Goal: Task Accomplishment & Management: Complete application form

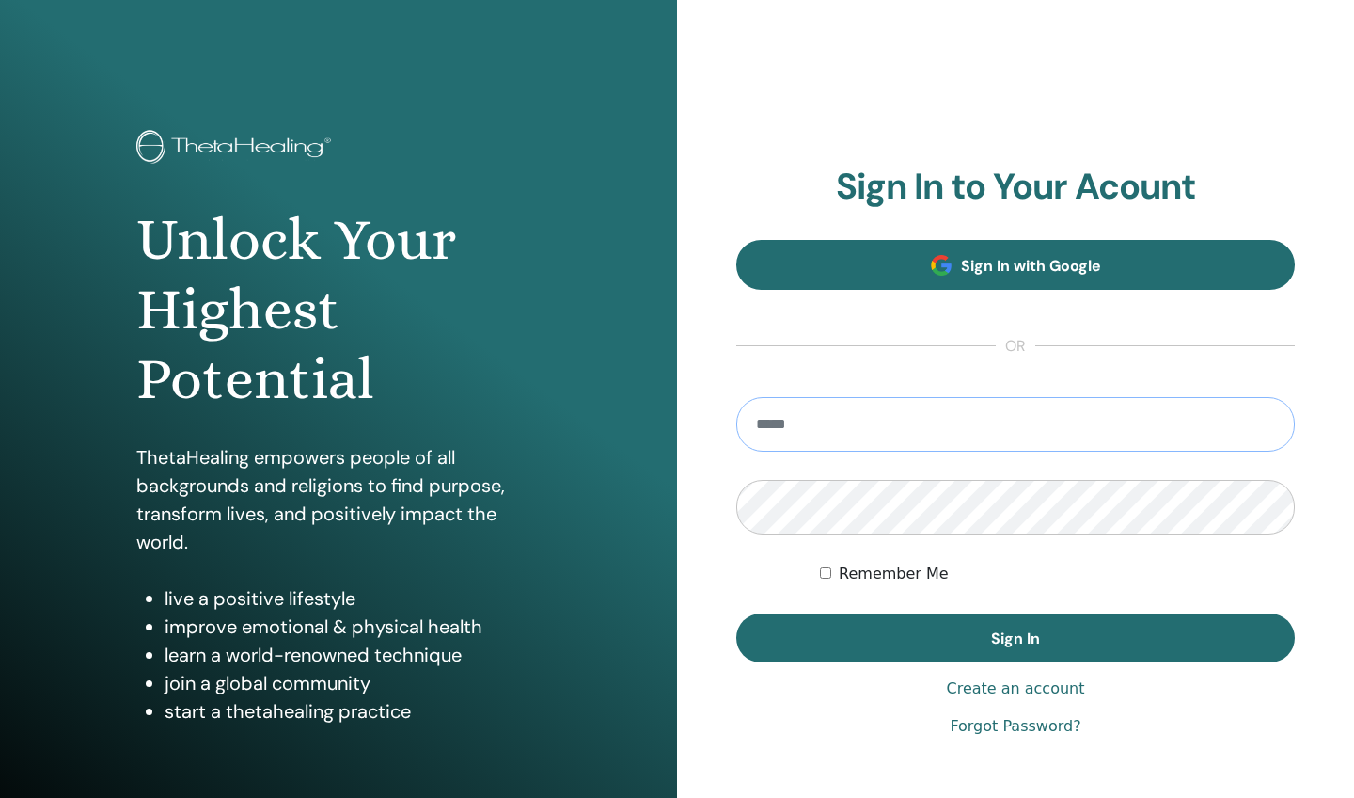
type input "**********"
click at [1016, 638] on button "Sign In" at bounding box center [1015, 637] width 559 height 49
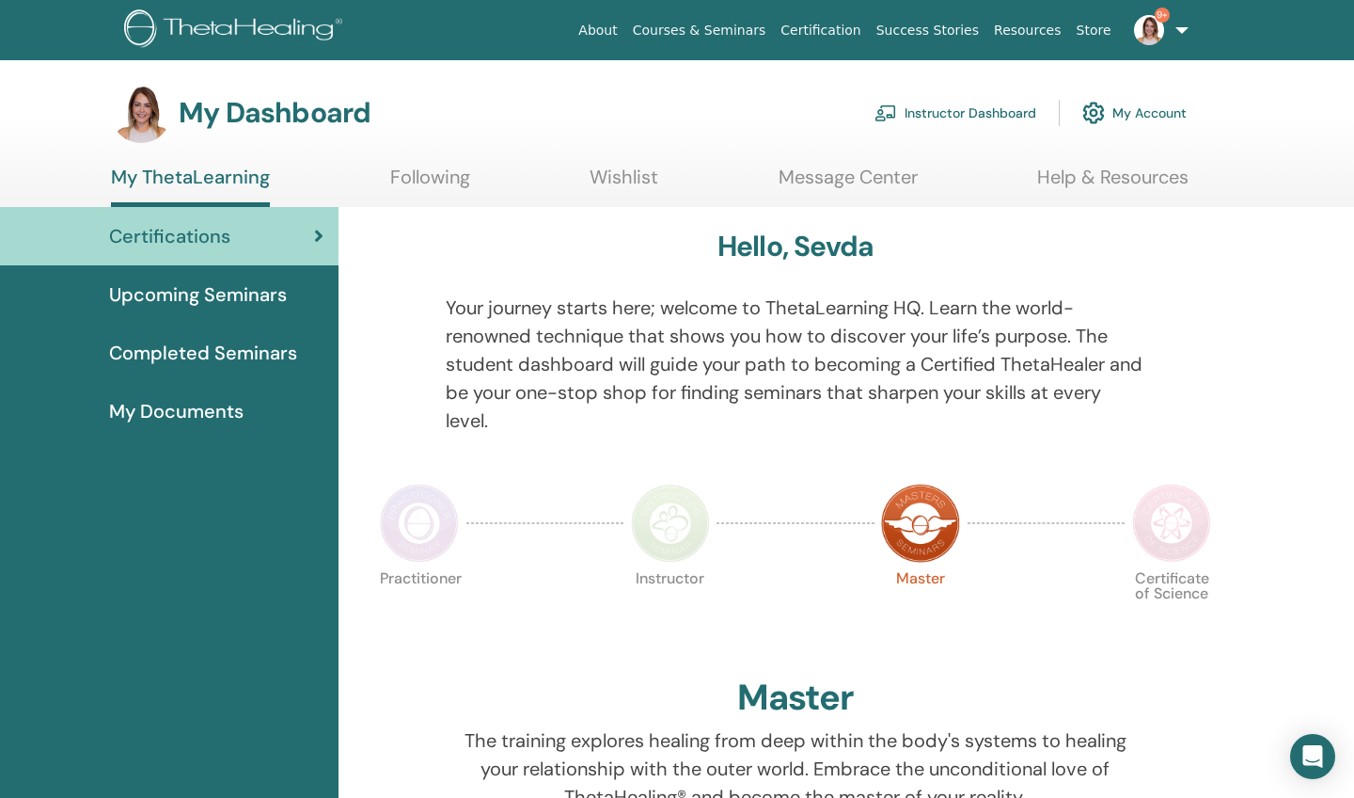
click at [919, 111] on link "Instructor Dashboard" at bounding box center [956, 112] width 162 height 41
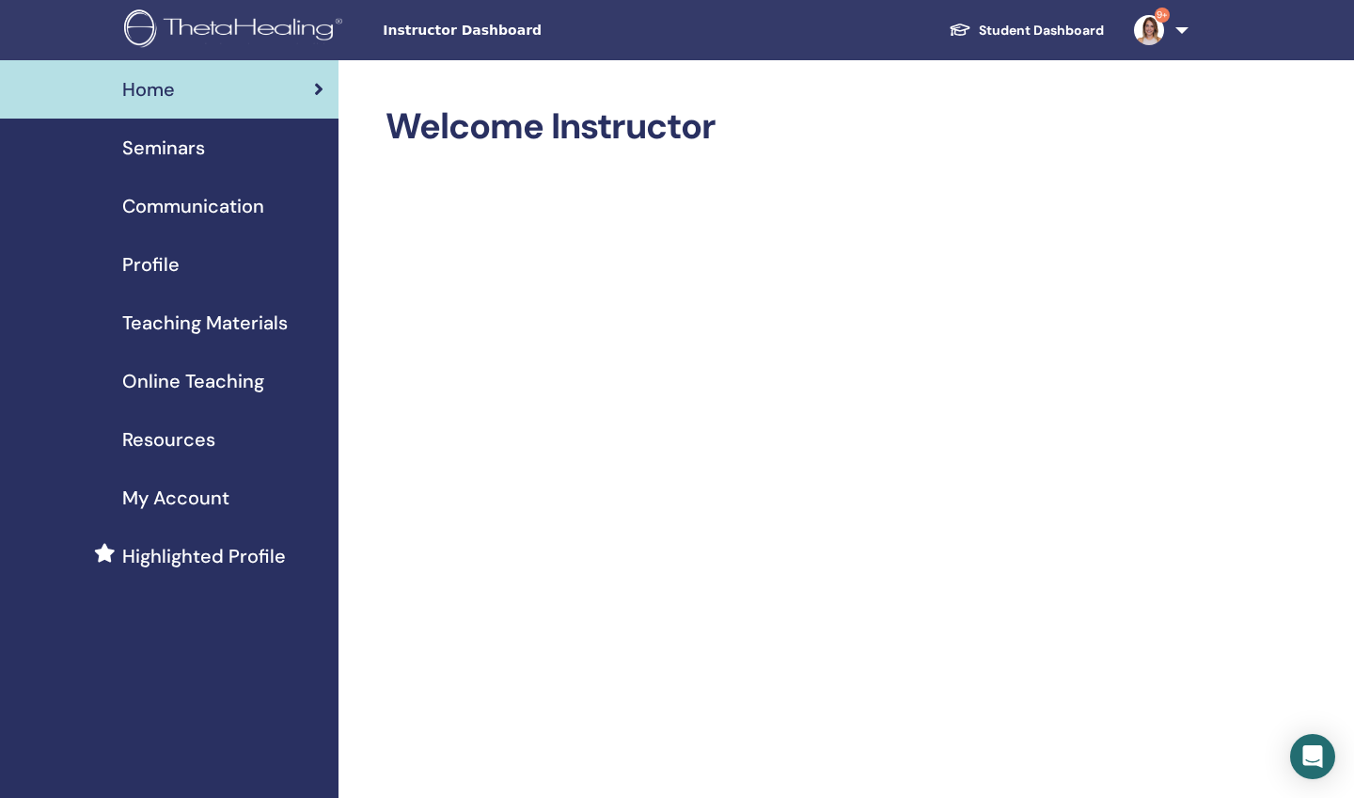
click at [193, 144] on span "Seminars" at bounding box center [163, 148] width 83 height 28
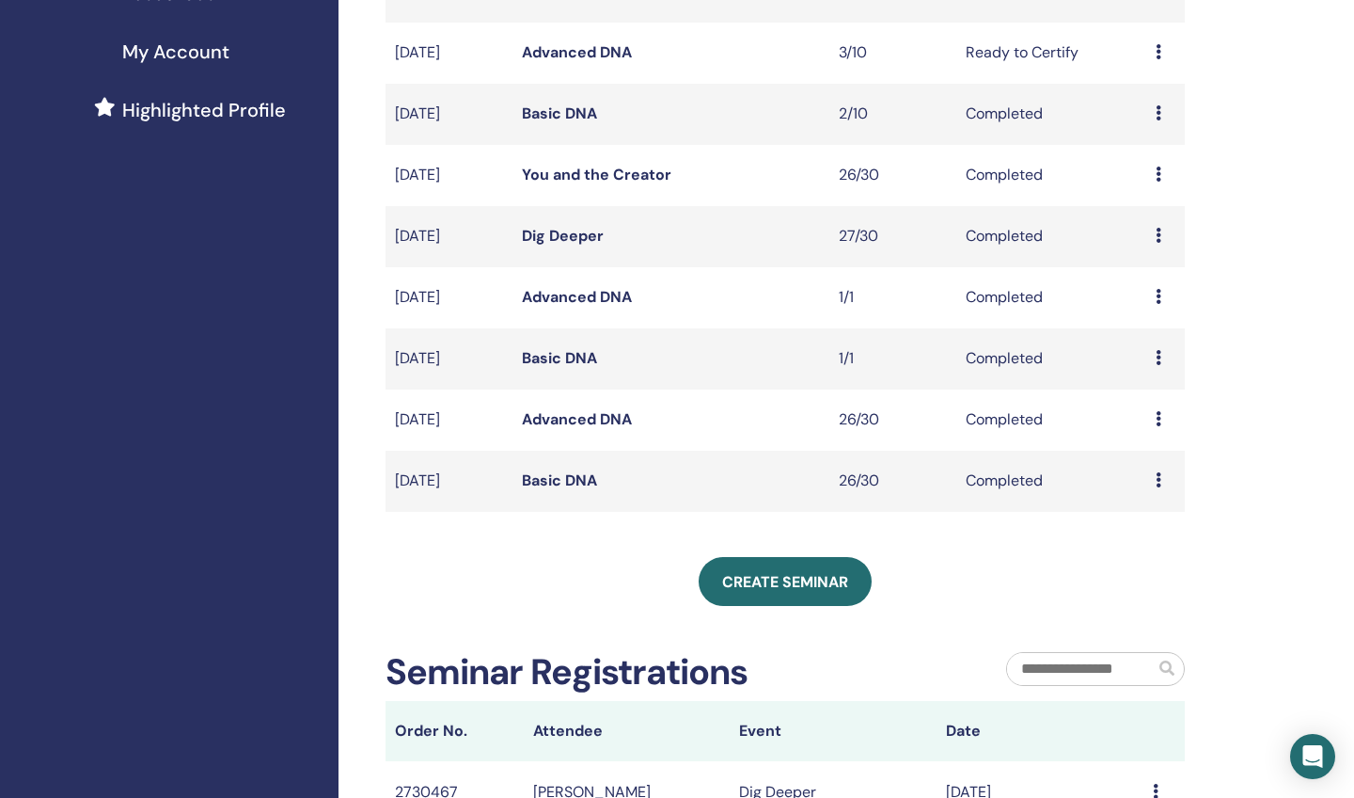
scroll to position [468, 0]
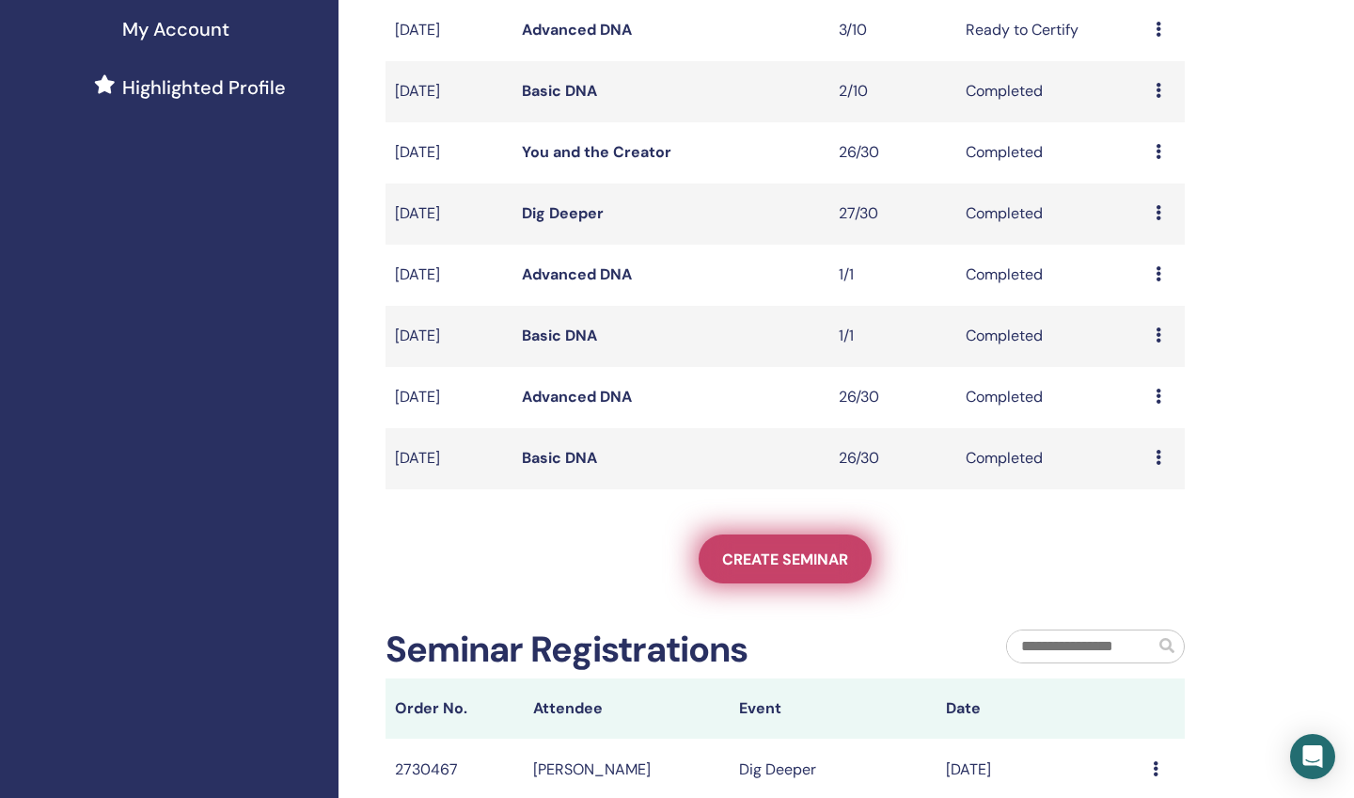
click at [777, 561] on span "Create seminar" at bounding box center [785, 559] width 126 height 20
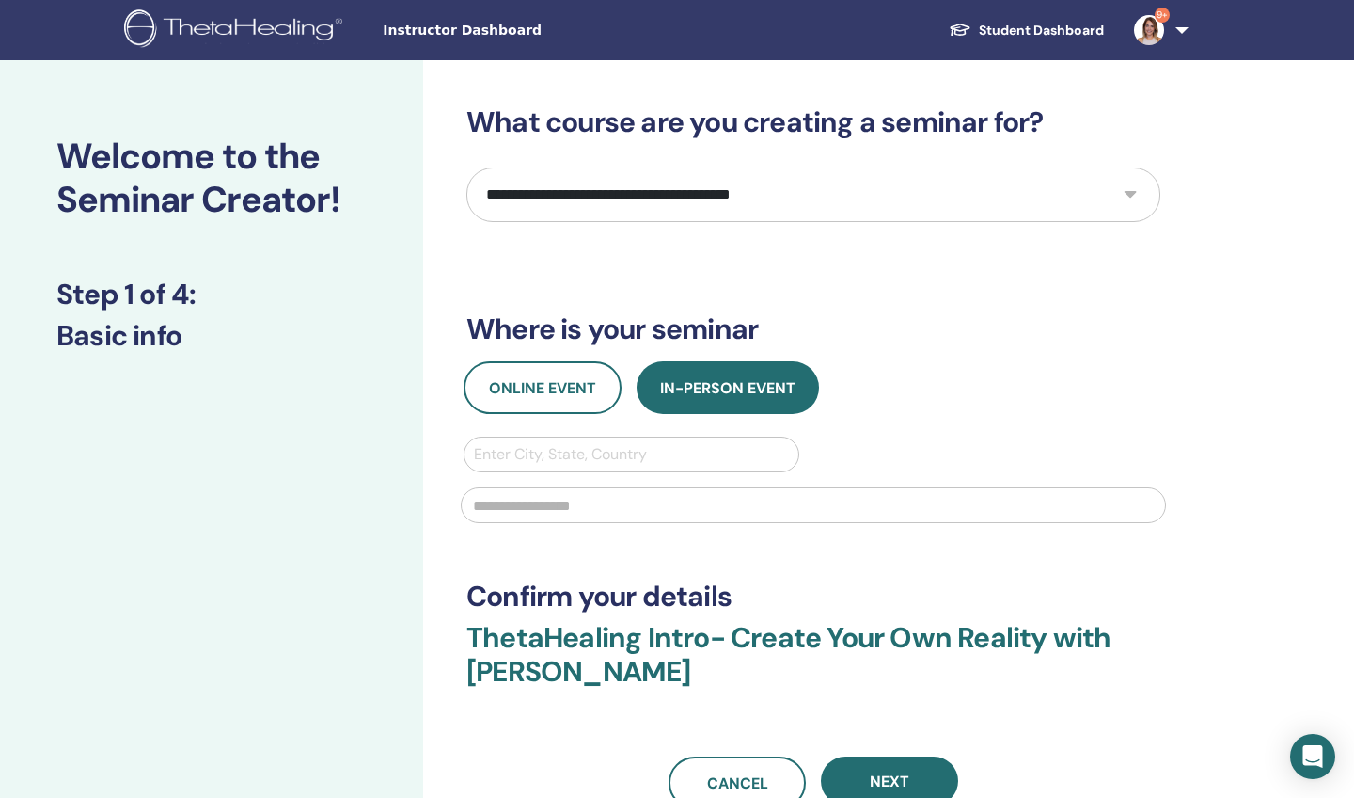
select select "*"
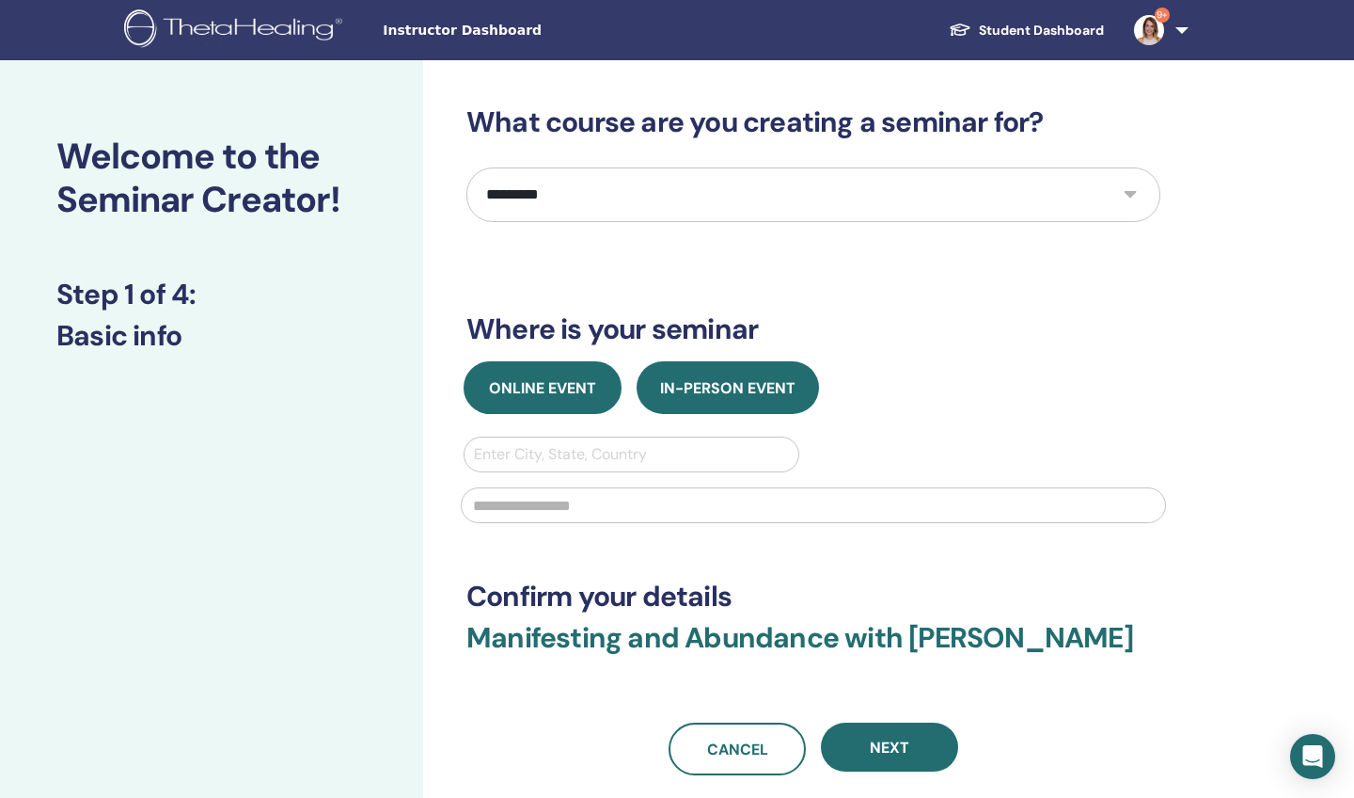
click at [543, 387] on span "Online Event" at bounding box center [542, 388] width 107 height 20
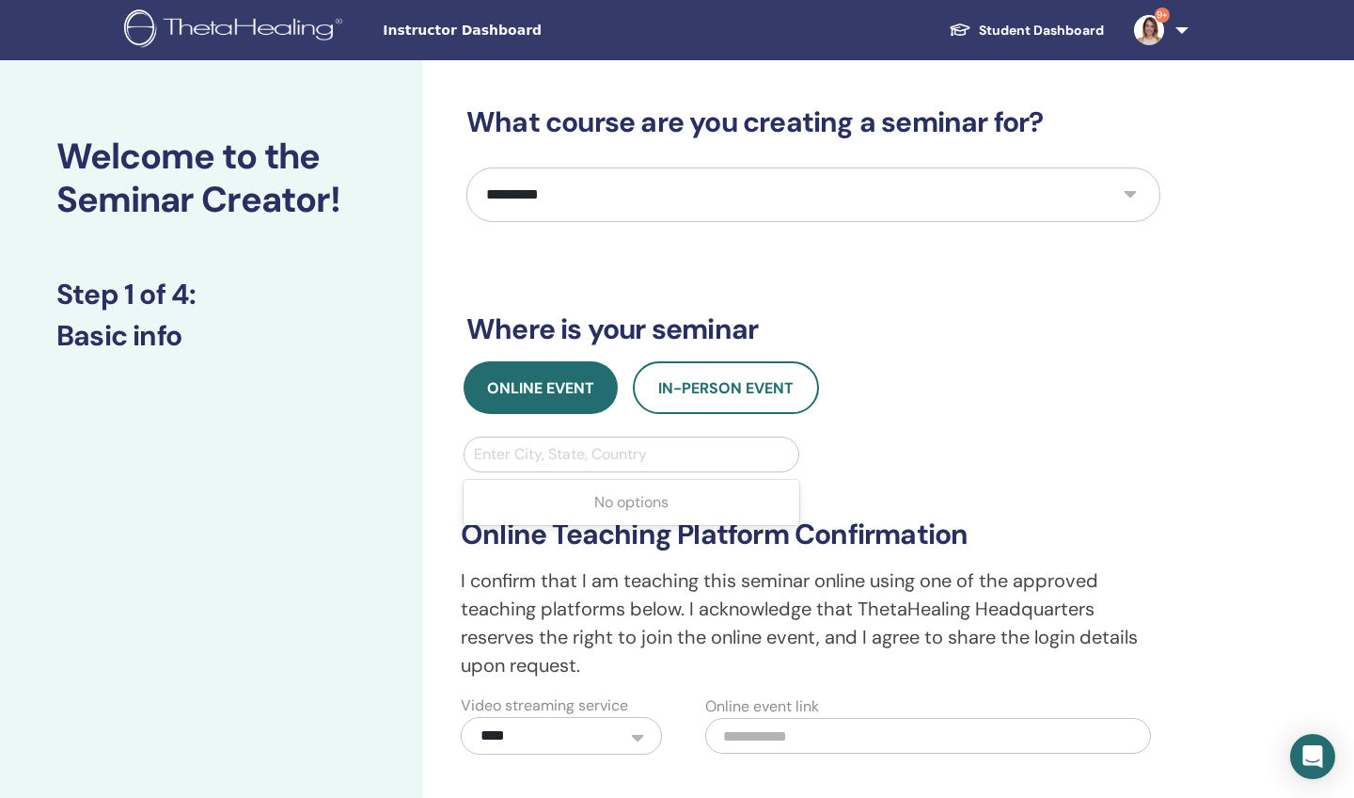
click at [513, 453] on div "Enter City, State, Country" at bounding box center [631, 454] width 315 height 23
type input "*****"
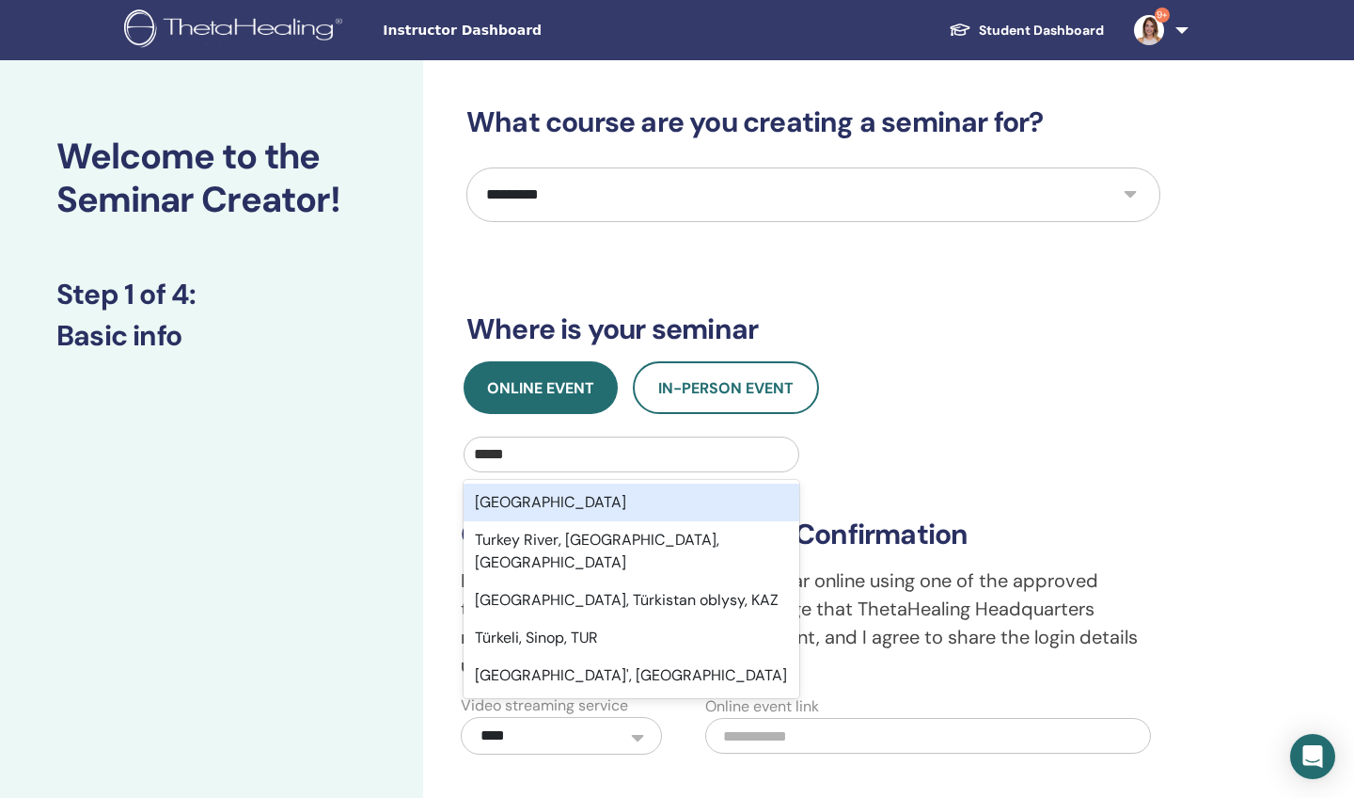
click at [504, 501] on div "Turkey" at bounding box center [632, 502] width 336 height 38
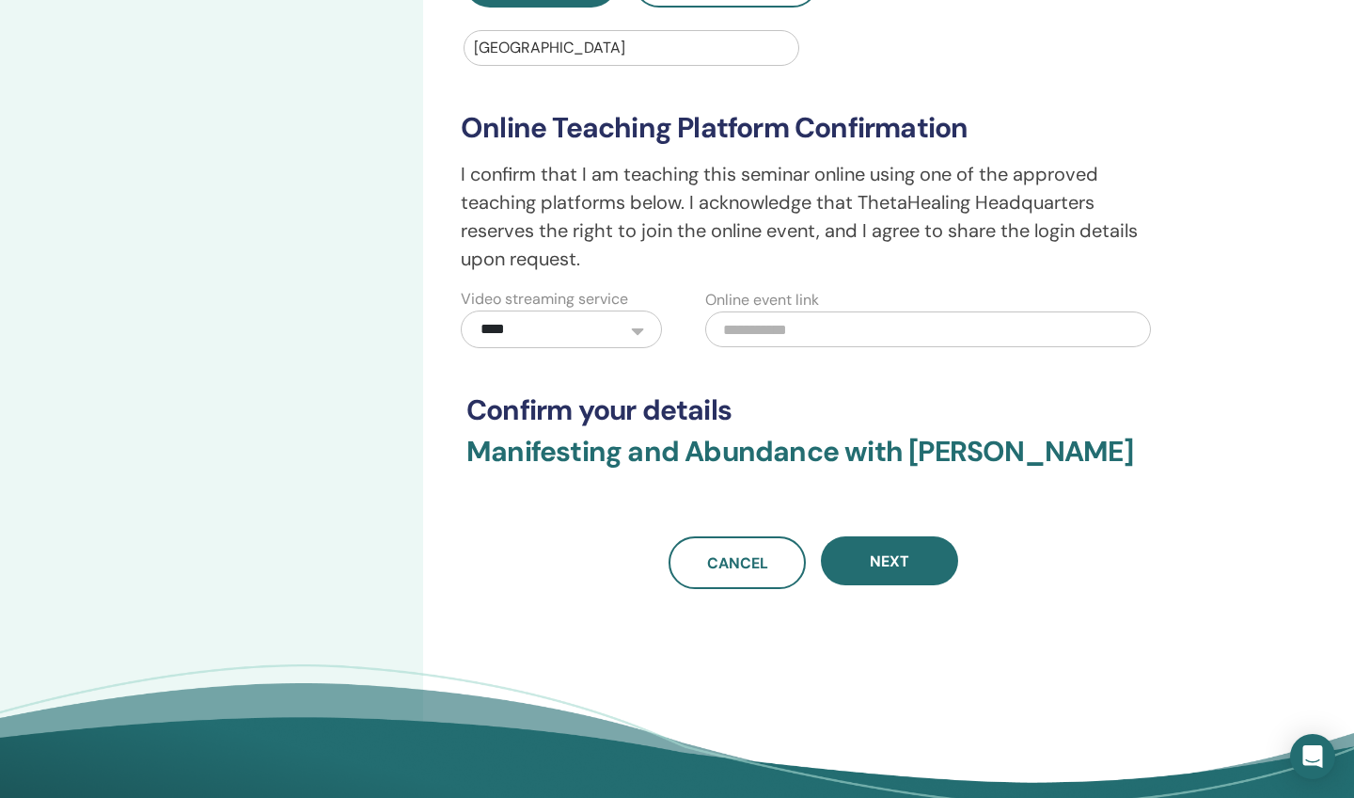
scroll to position [407, 0]
click at [811, 331] on input "text" at bounding box center [928, 328] width 446 height 36
paste input "**********"
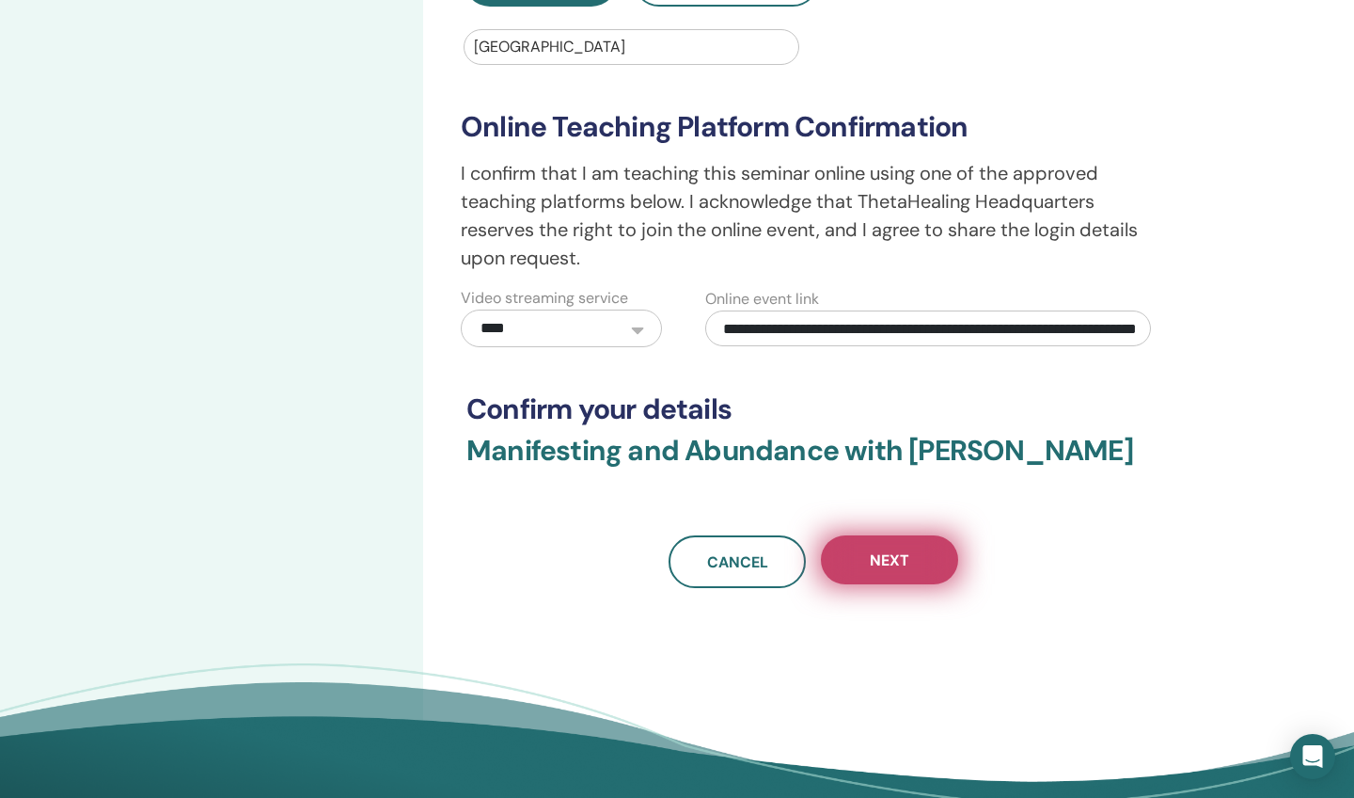
type input "**********"
click at [876, 550] on span "Next" at bounding box center [890, 560] width 40 height 20
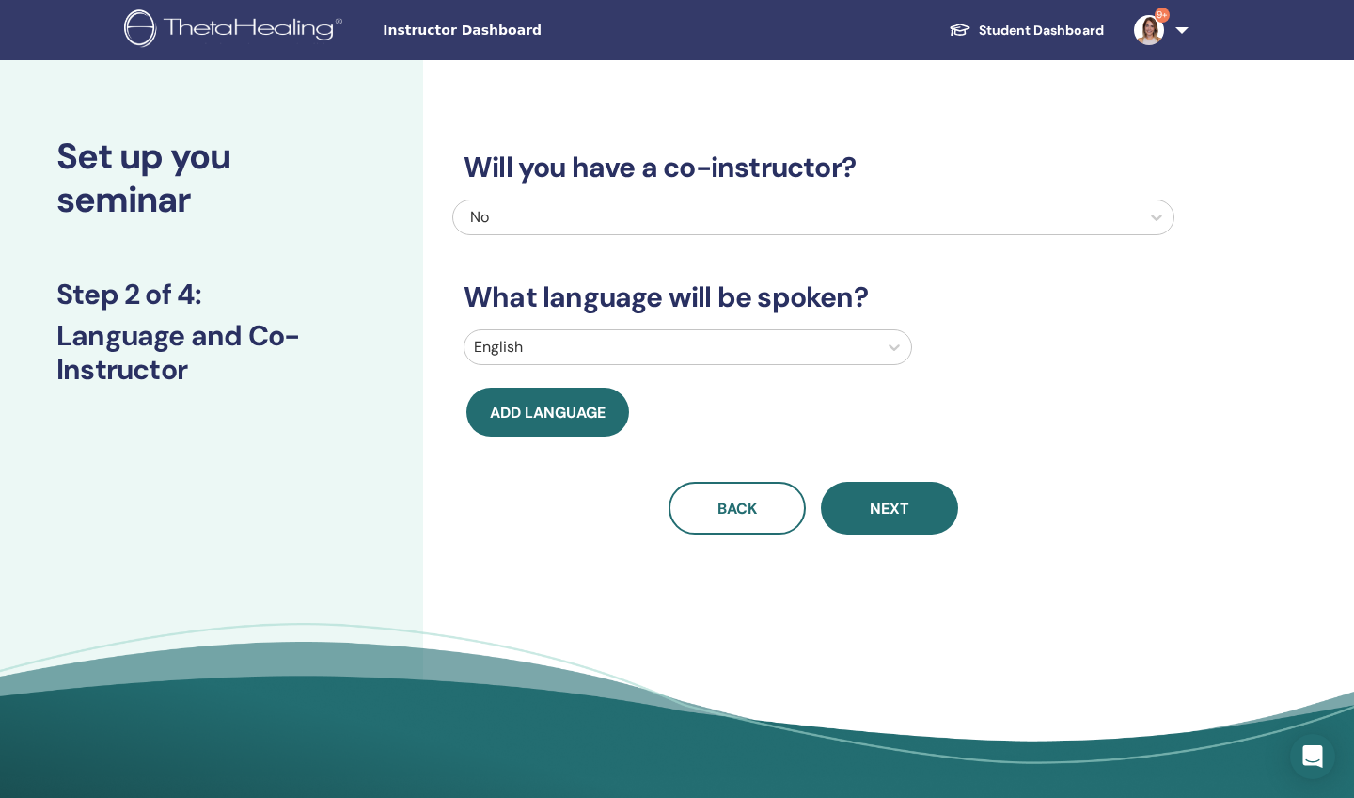
scroll to position [0, 0]
click at [899, 347] on icon at bounding box center [894, 347] width 19 height 19
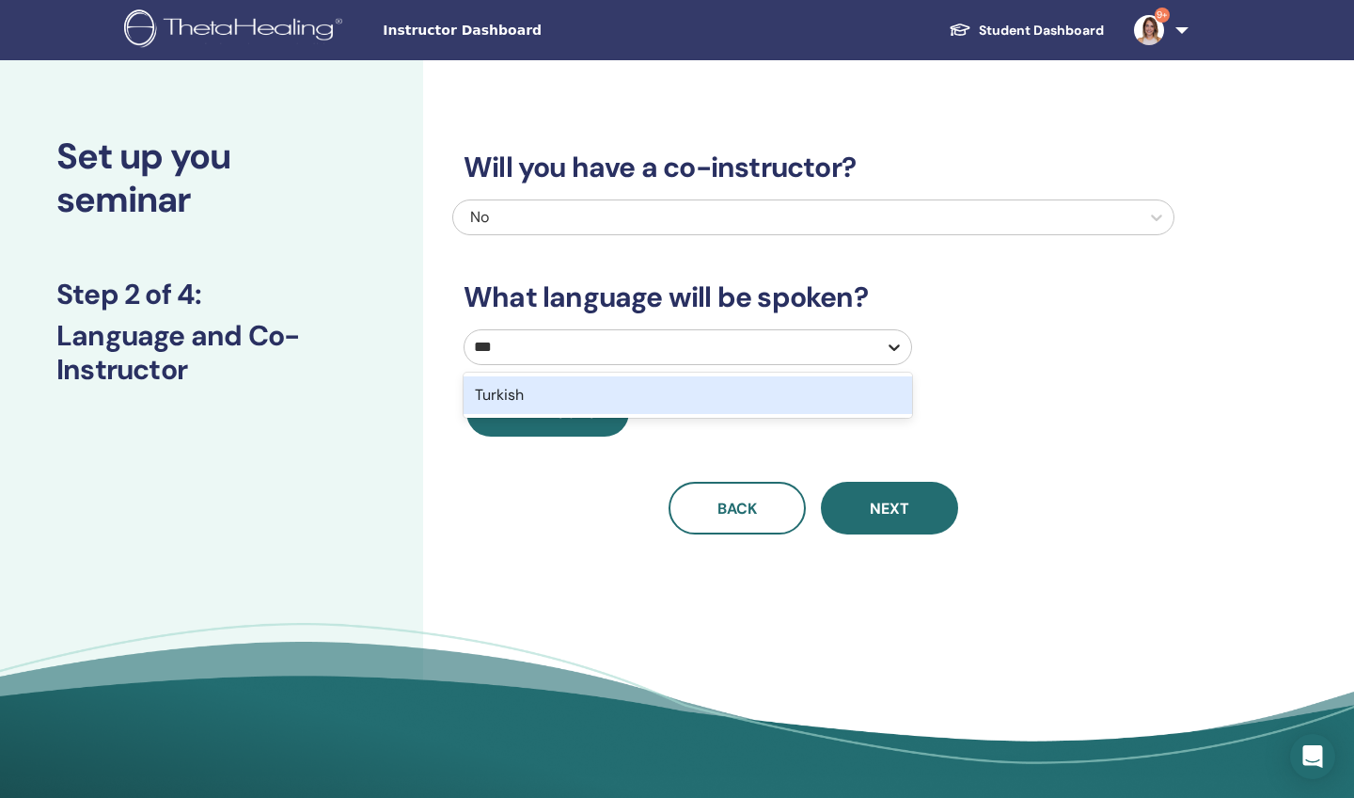
type input "****"
click at [540, 393] on div "Turkish" at bounding box center [688, 395] width 449 height 38
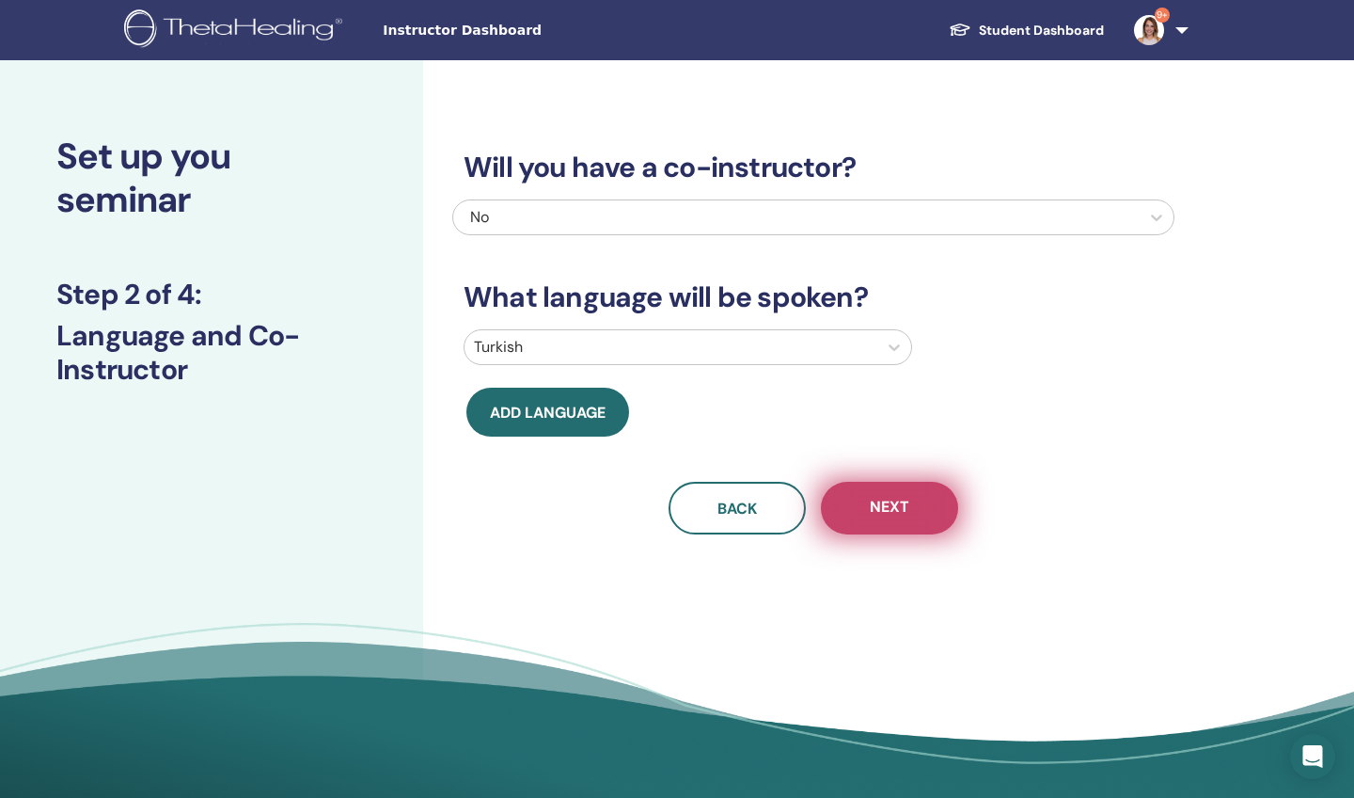
click at [910, 504] on button "Next" at bounding box center [889, 508] width 137 height 53
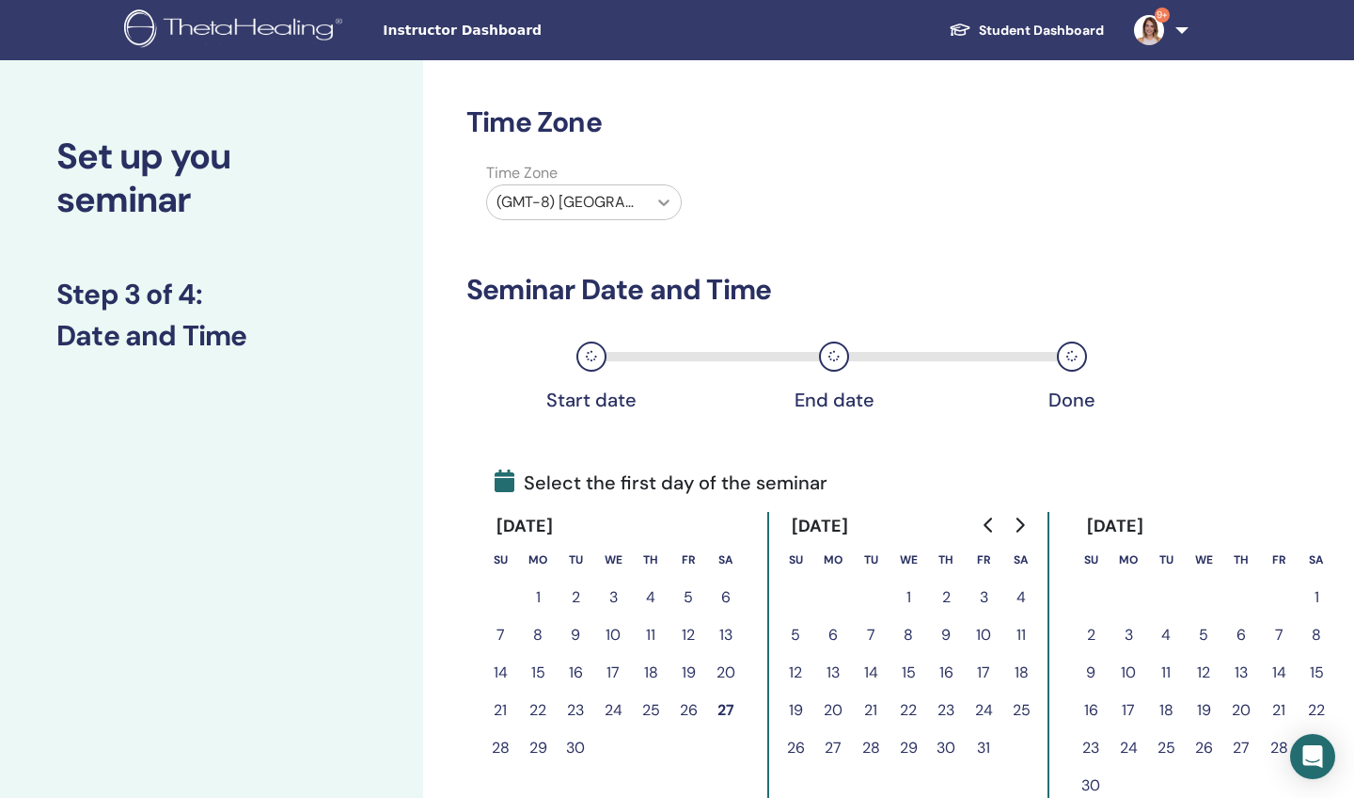
click at [662, 197] on icon at bounding box center [664, 202] width 19 height 19
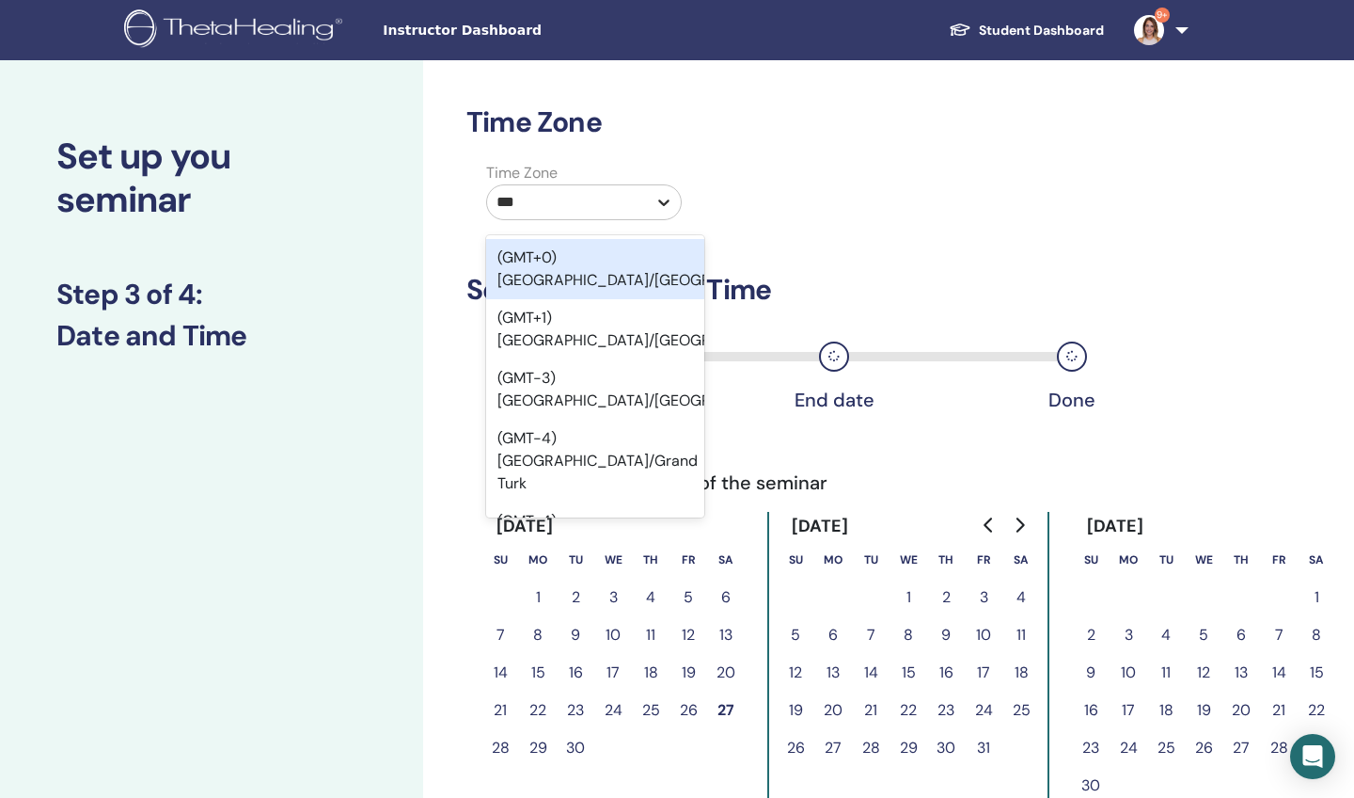
type input "****"
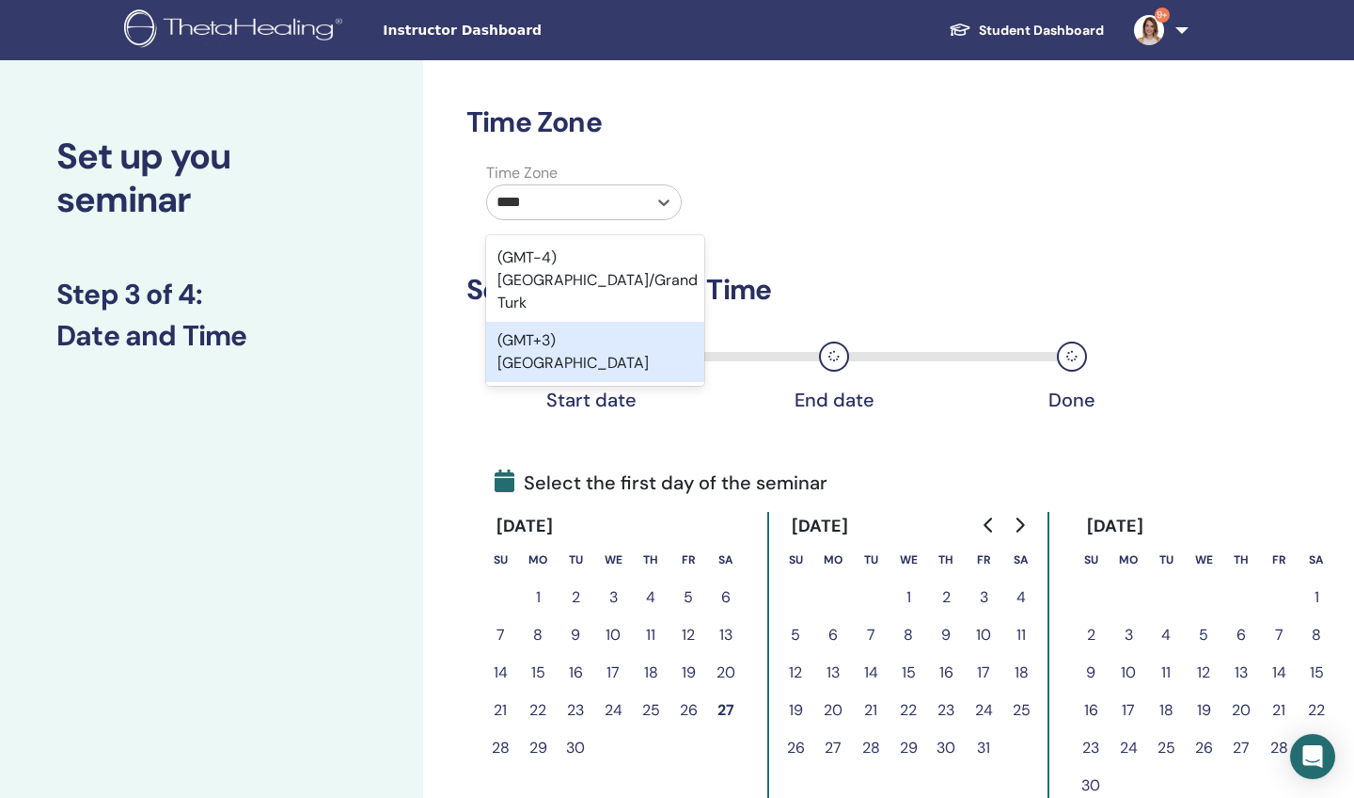
click at [593, 322] on div "(GMT+3) Turkey" at bounding box center [595, 352] width 218 height 60
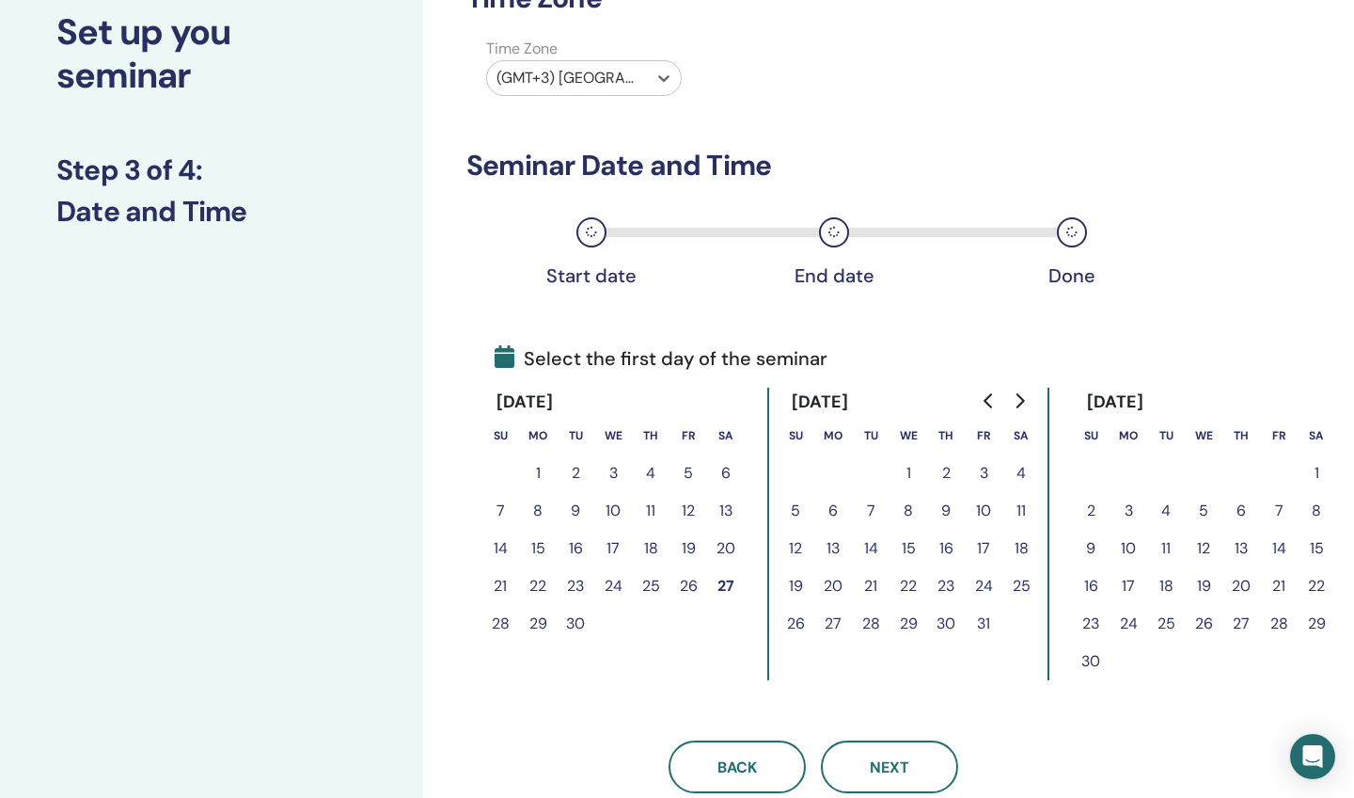
scroll to position [125, 0]
click at [1020, 510] on button "11" at bounding box center [1022, 510] width 38 height 38
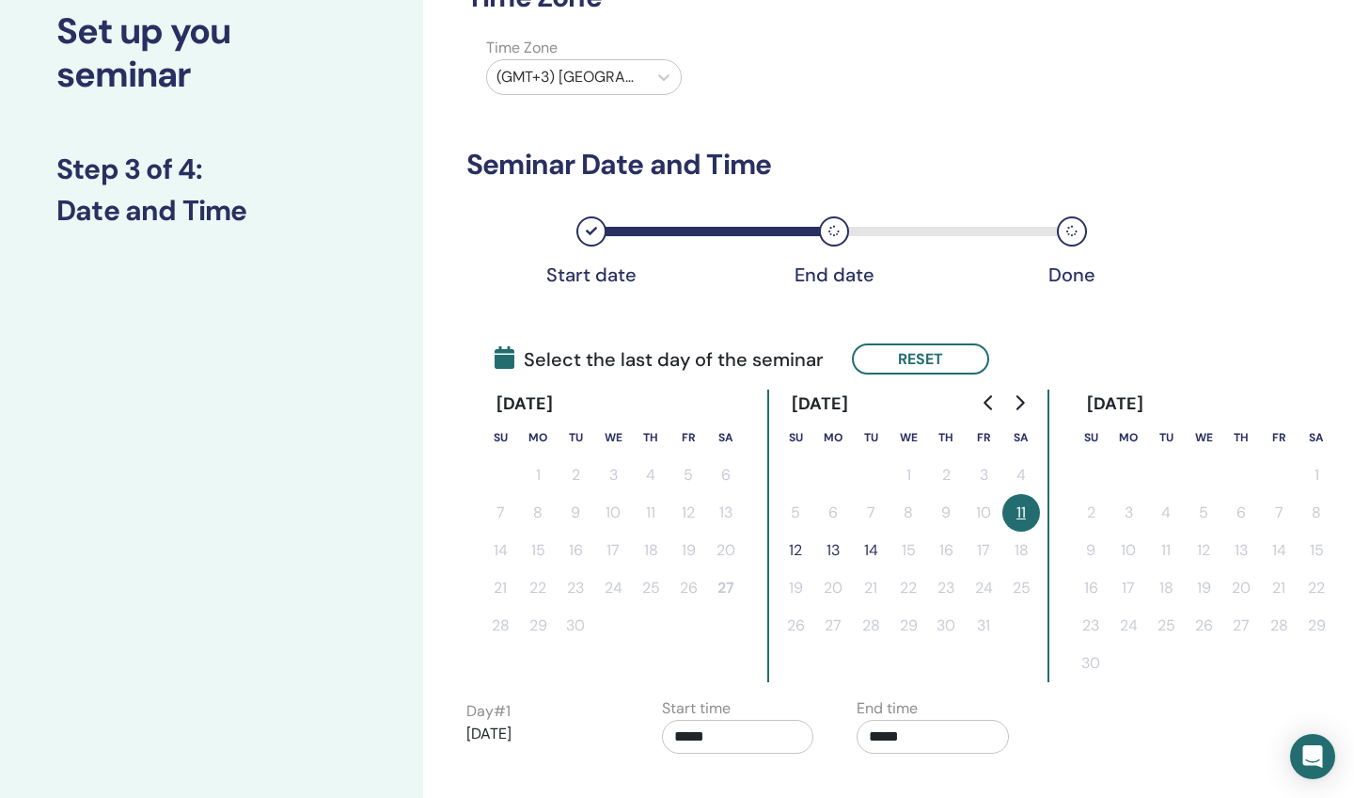
click at [797, 549] on button "12" at bounding box center [796, 550] width 38 height 38
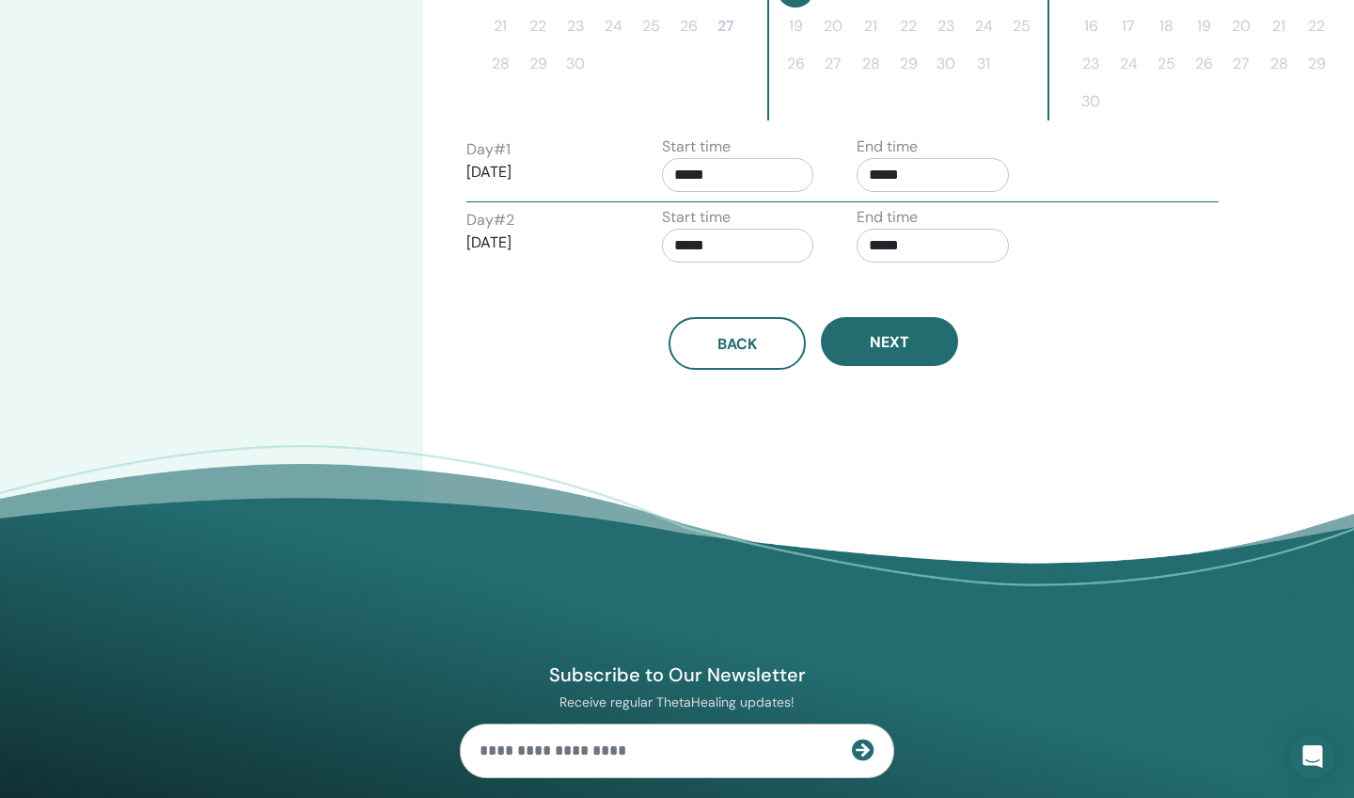
scroll to position [688, 0]
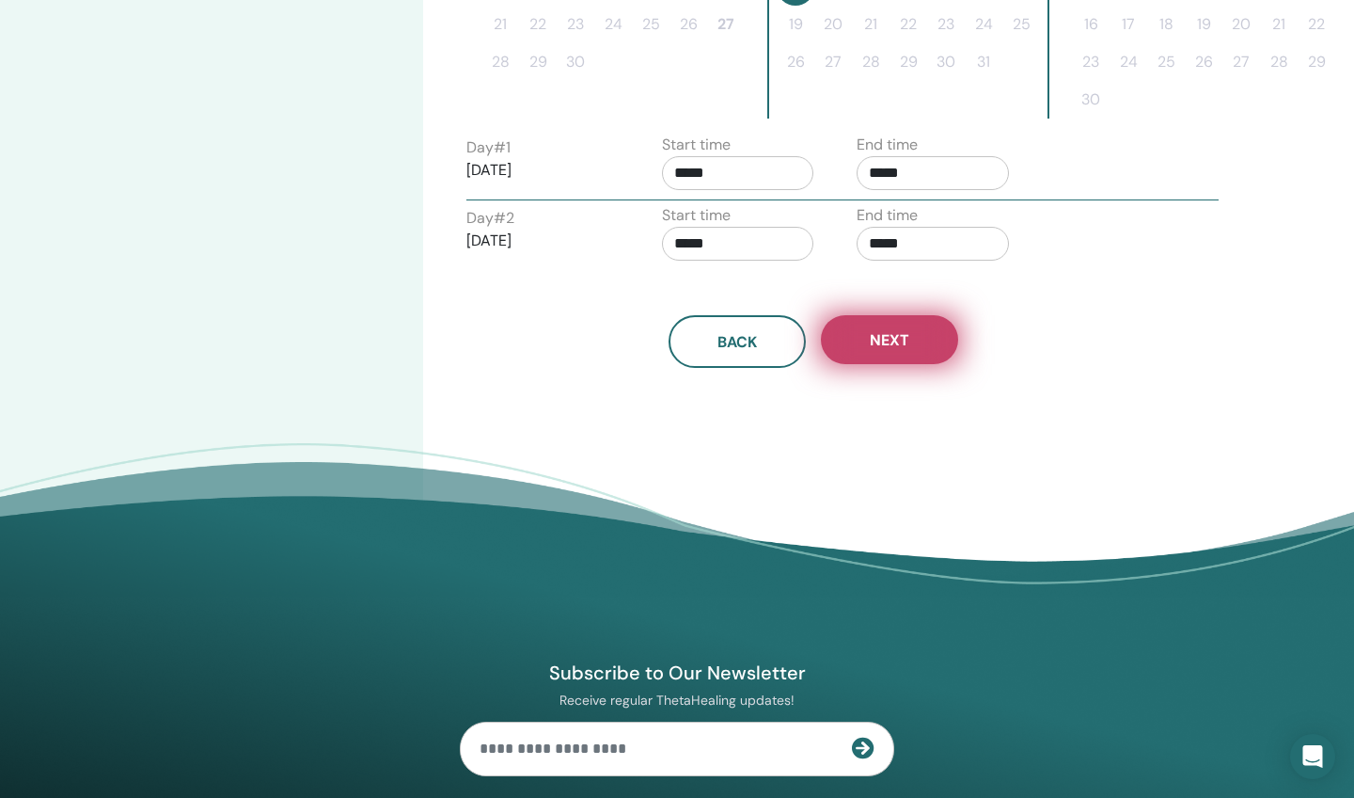
click at [900, 340] on span "Next" at bounding box center [890, 340] width 40 height 20
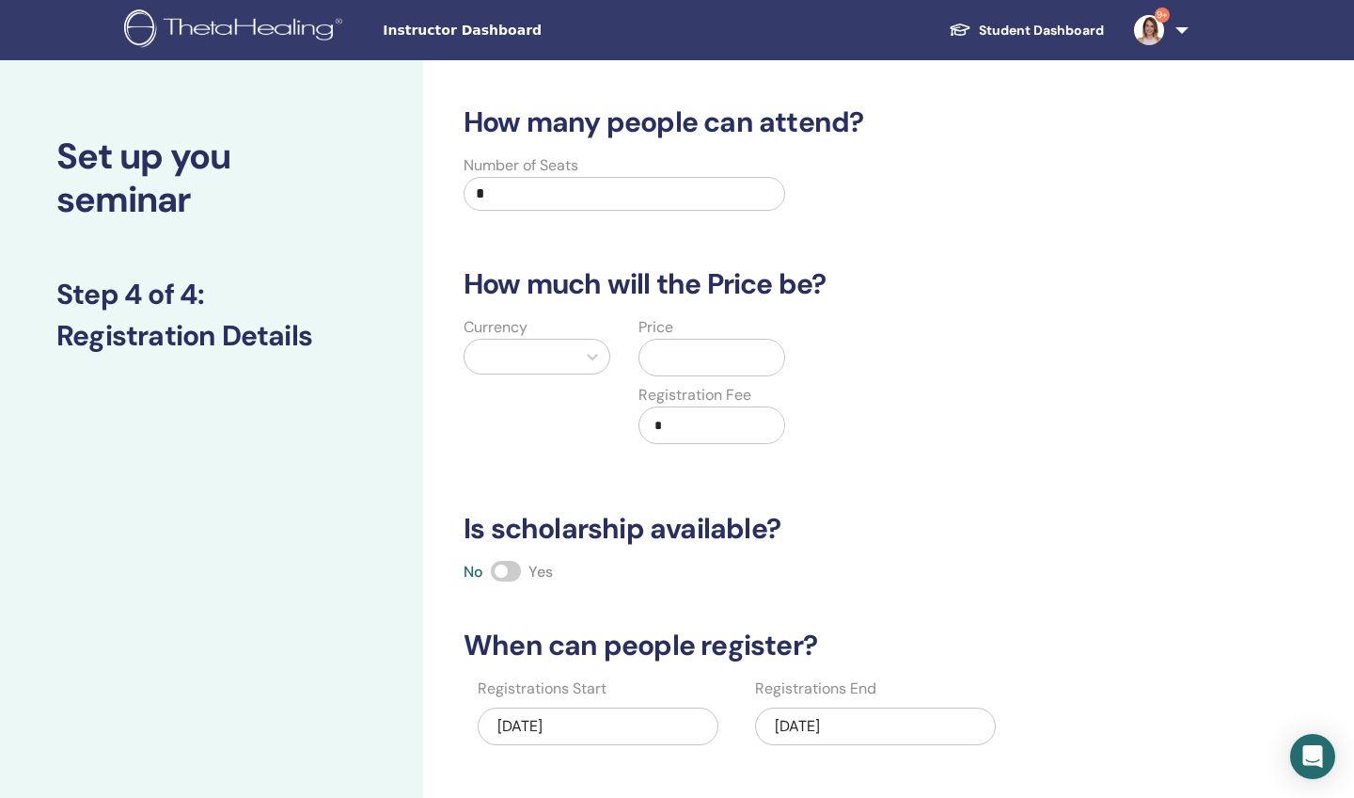
scroll to position [0, 0]
click at [508, 196] on input "*" at bounding box center [625, 194] width 322 height 34
type input "**"
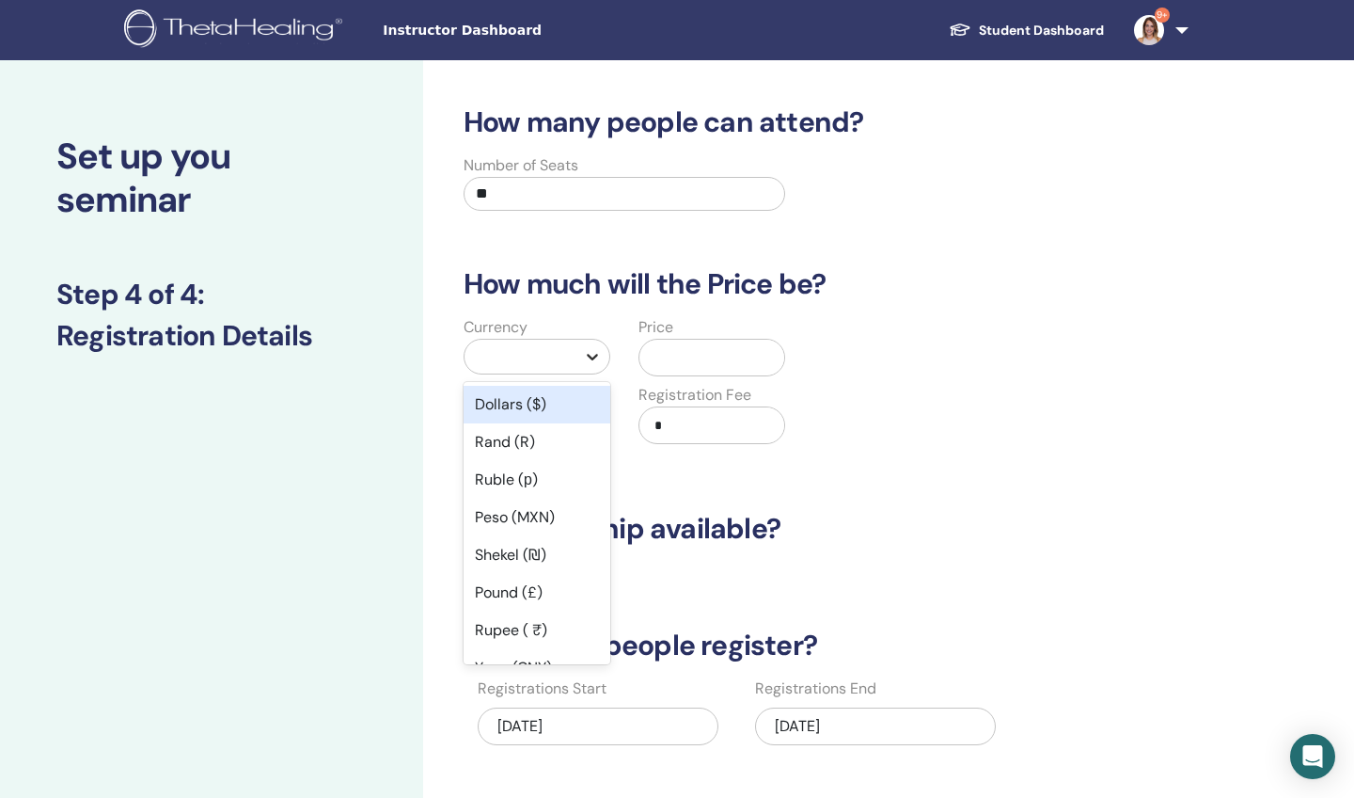
click at [590, 356] on icon at bounding box center [592, 356] width 19 height 19
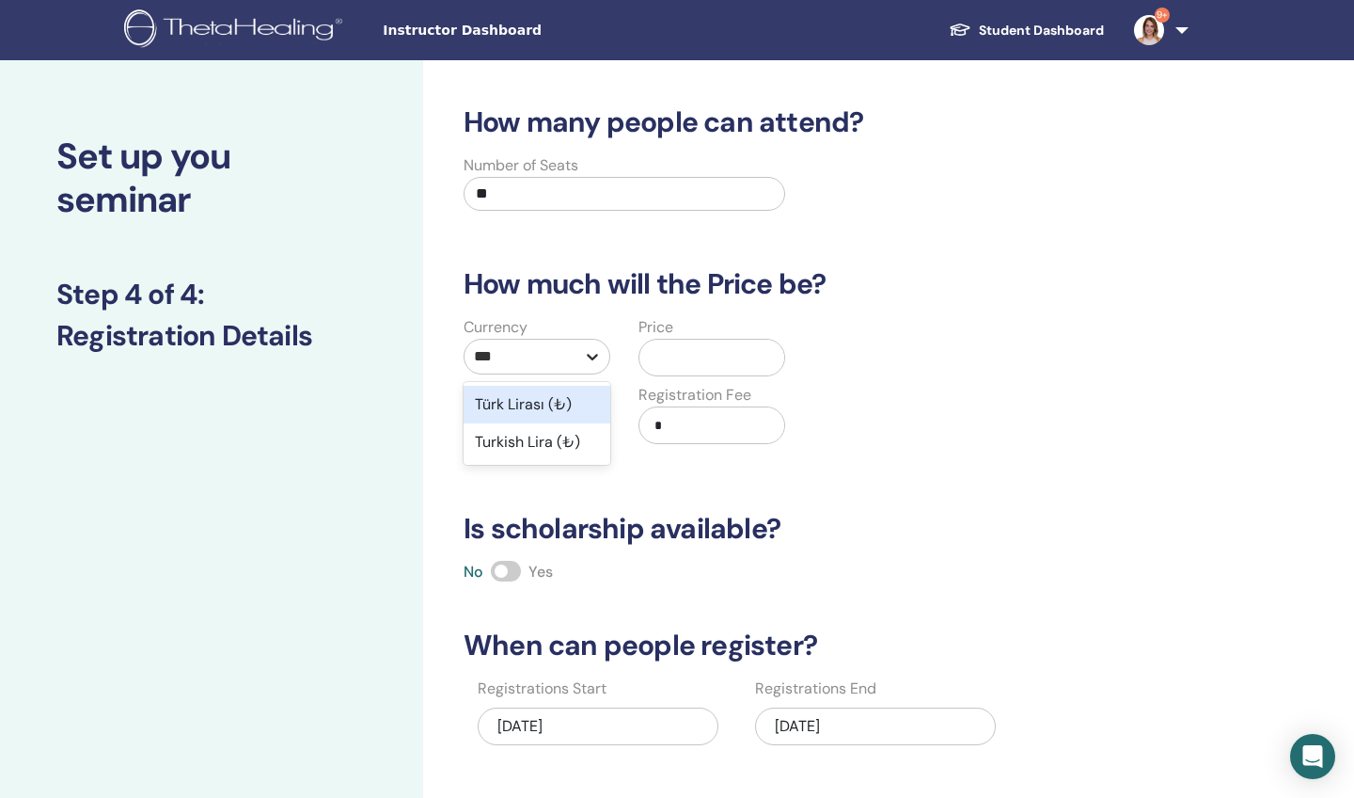
type input "****"
click at [499, 404] on div "Türk Lirası (₺)" at bounding box center [537, 405] width 147 height 38
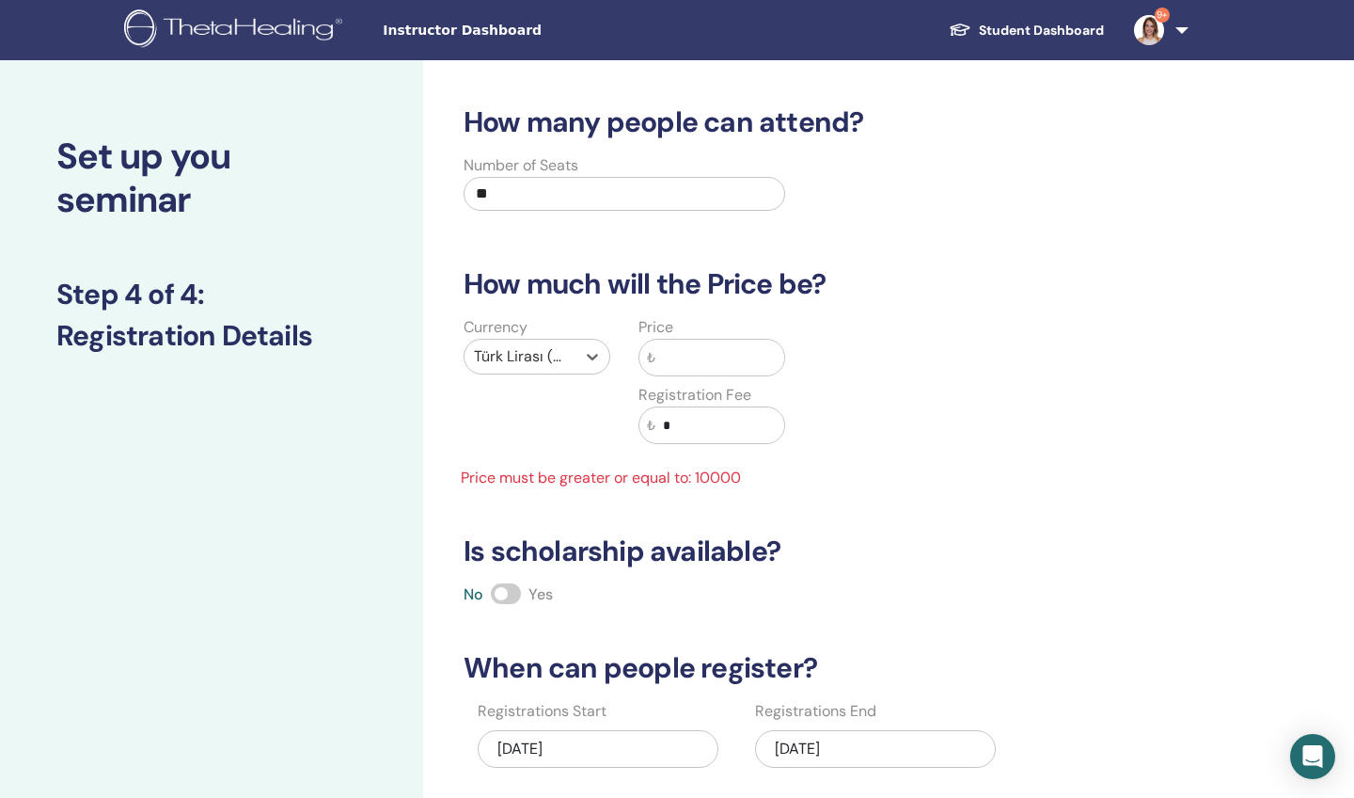
click at [667, 363] on input "text" at bounding box center [720, 358] width 129 height 36
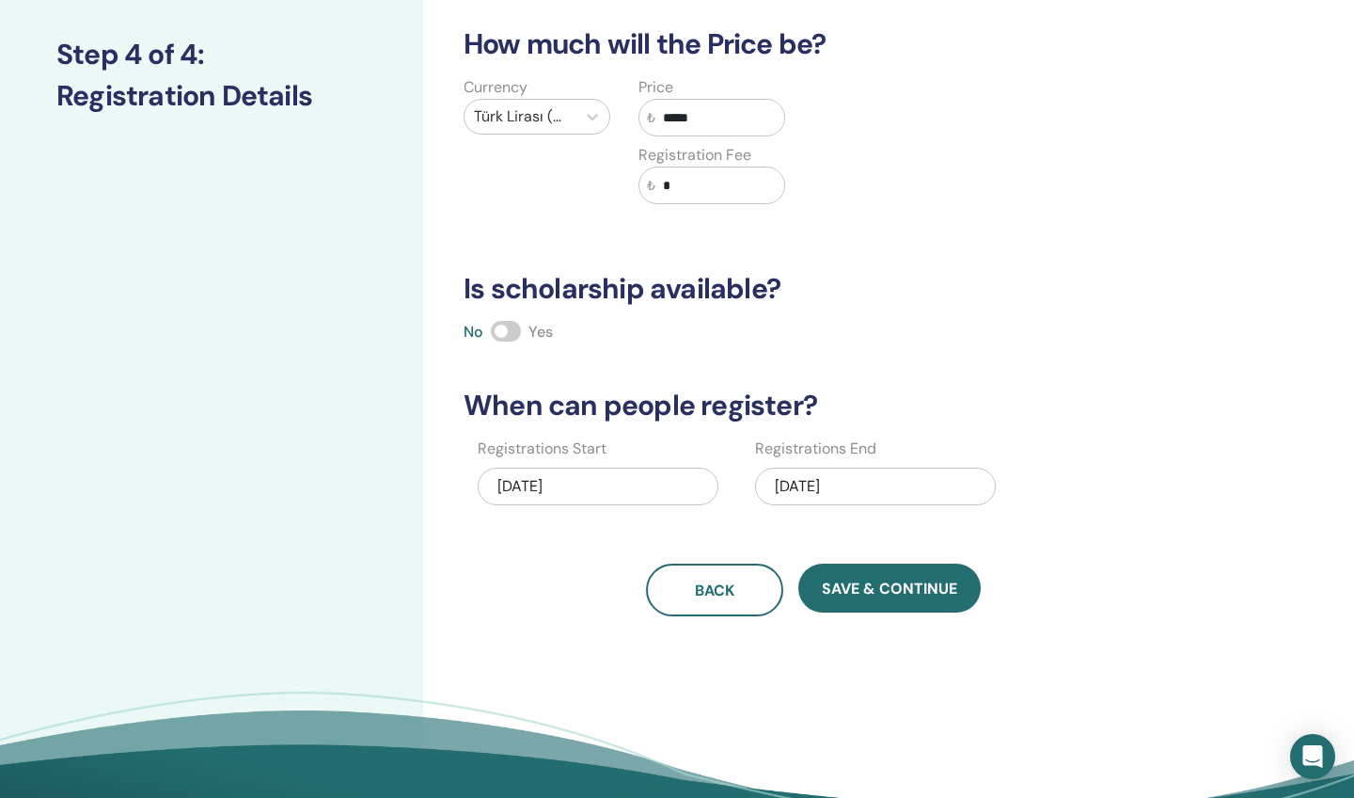
scroll to position [243, 0]
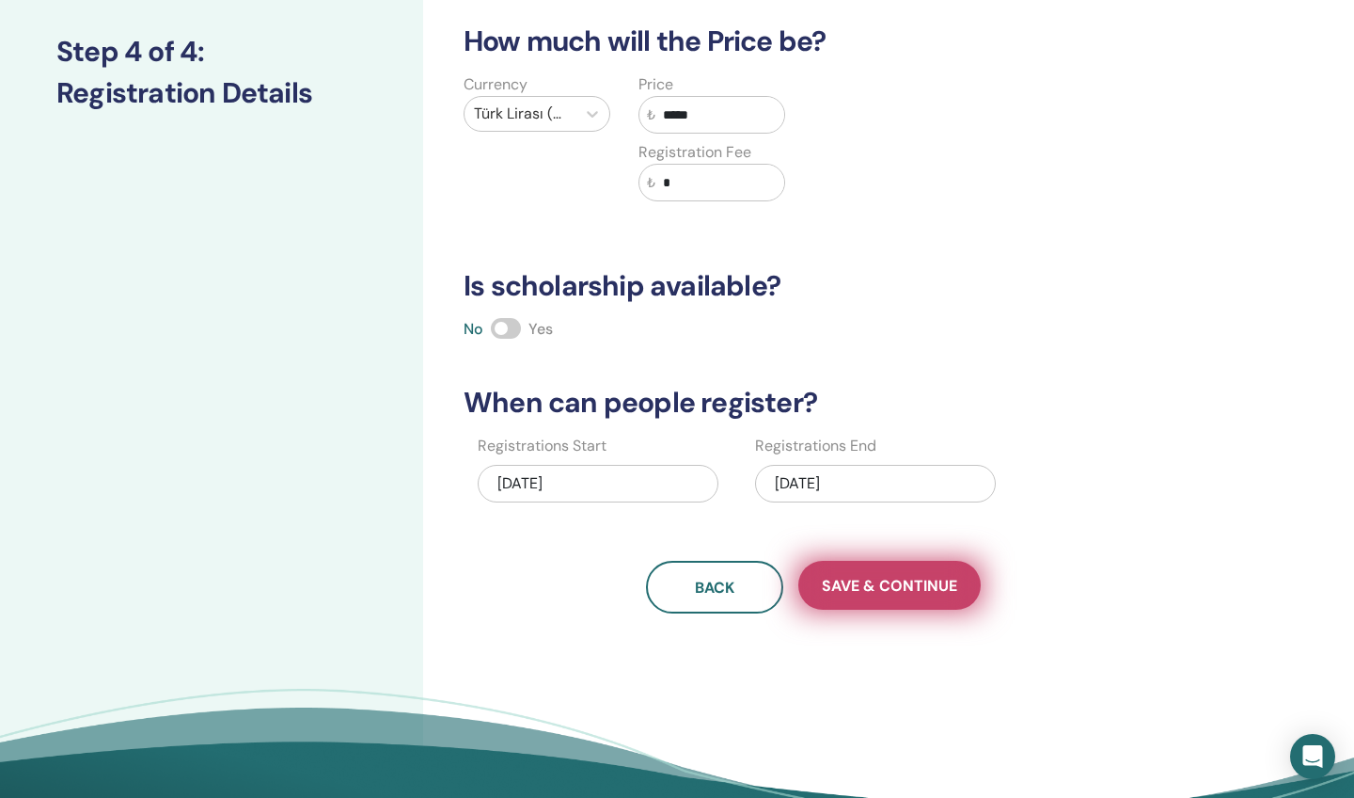
type input "*****"
click at [884, 594] on span "Save & Continue" at bounding box center [889, 586] width 135 height 20
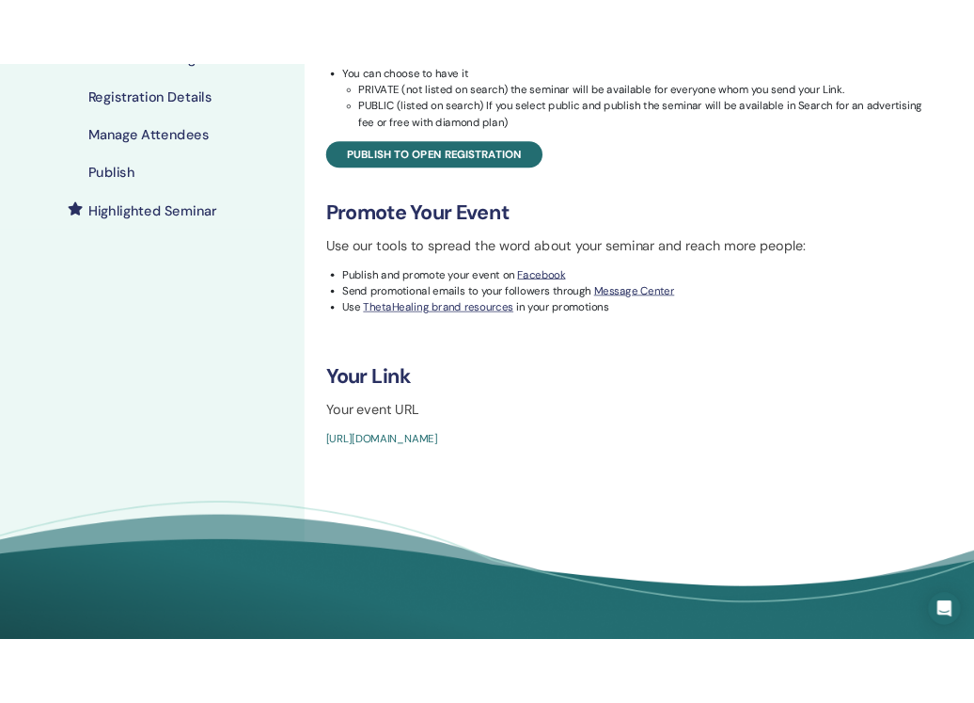
scroll to position [401, 0]
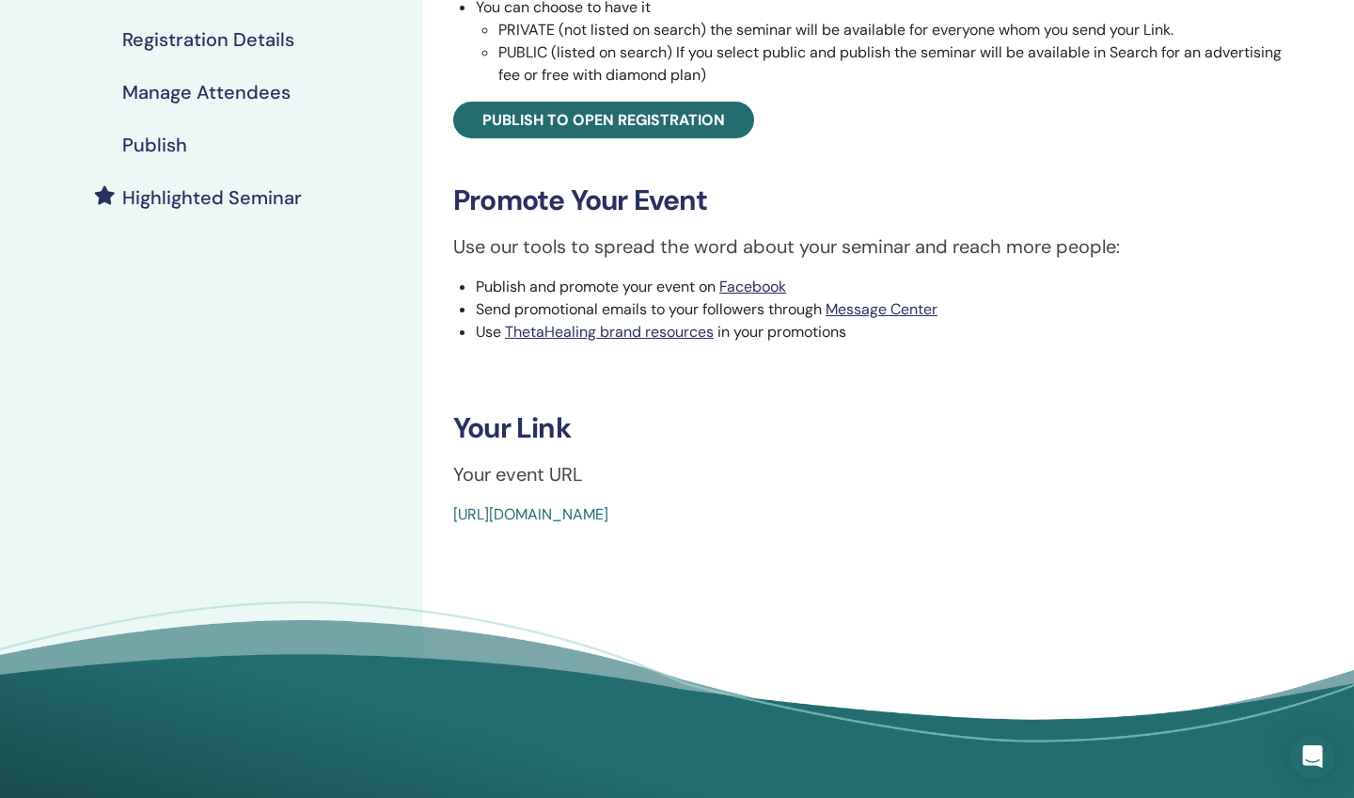
drag, startPoint x: 447, startPoint y: 518, endPoint x: 878, endPoint y: 560, distance: 433.7
click at [881, 561] on div "Manifesting and Abundance Event Type Online Event Status Not Published Registra…" at bounding box center [874, 225] width 903 height 1130
copy link "[URL][DOMAIN_NAME]"
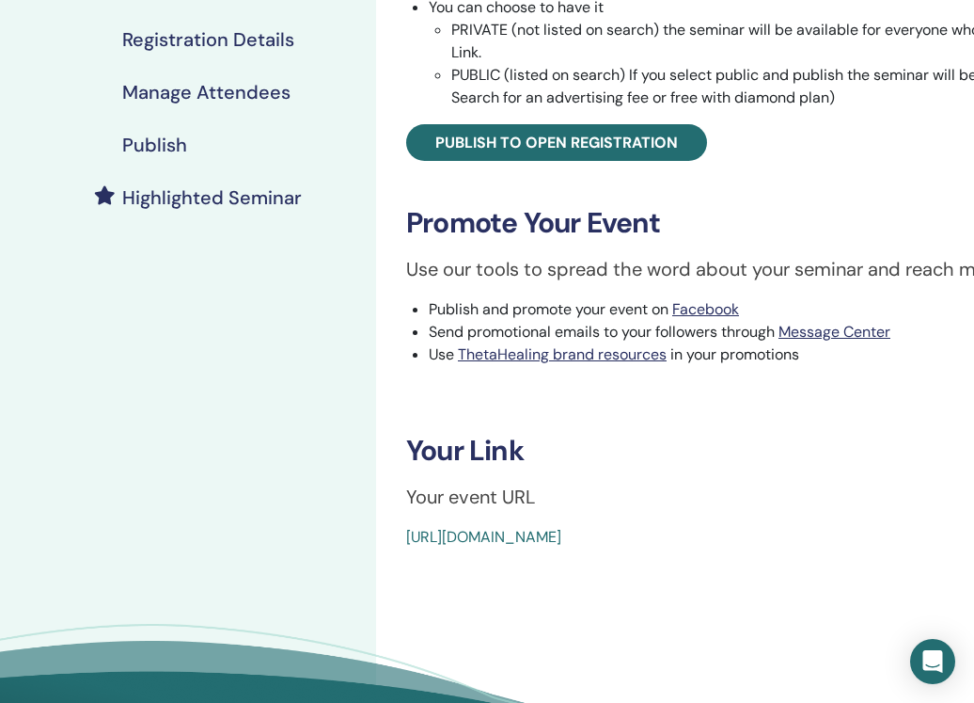
click at [150, 148] on h4 "Publish" at bounding box center [154, 145] width 65 height 23
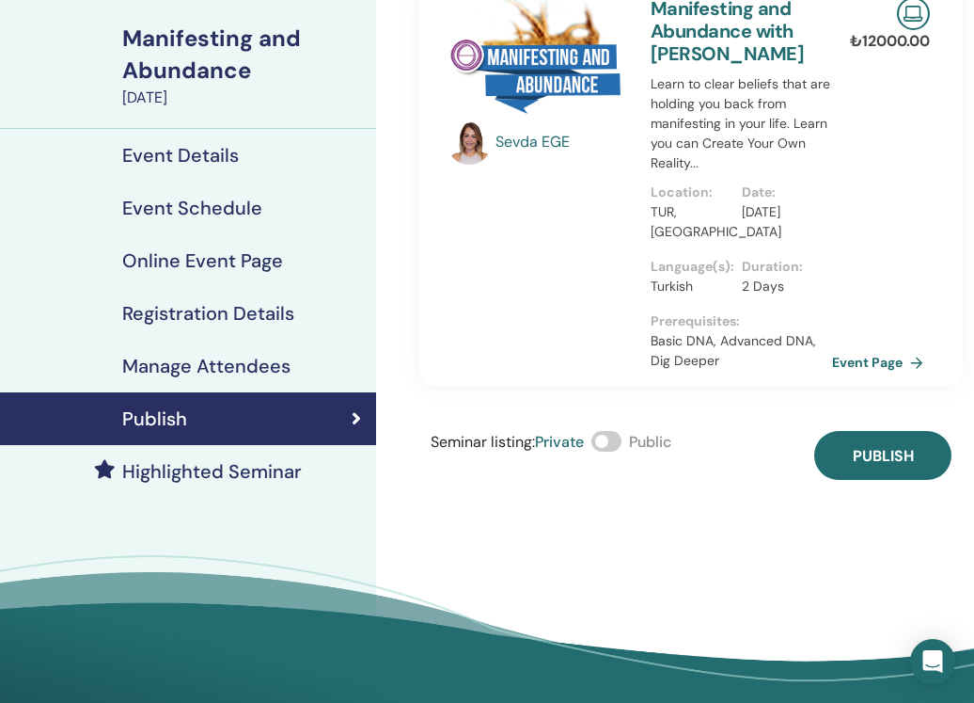
scroll to position [148, 0]
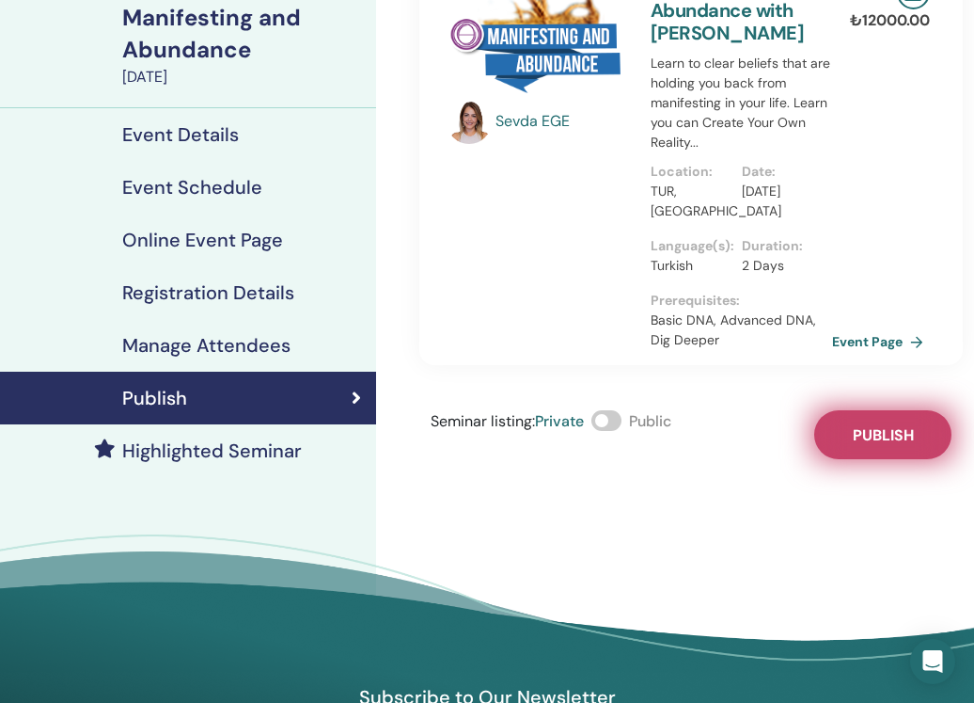
click at [873, 433] on span "Publish" at bounding box center [883, 435] width 61 height 20
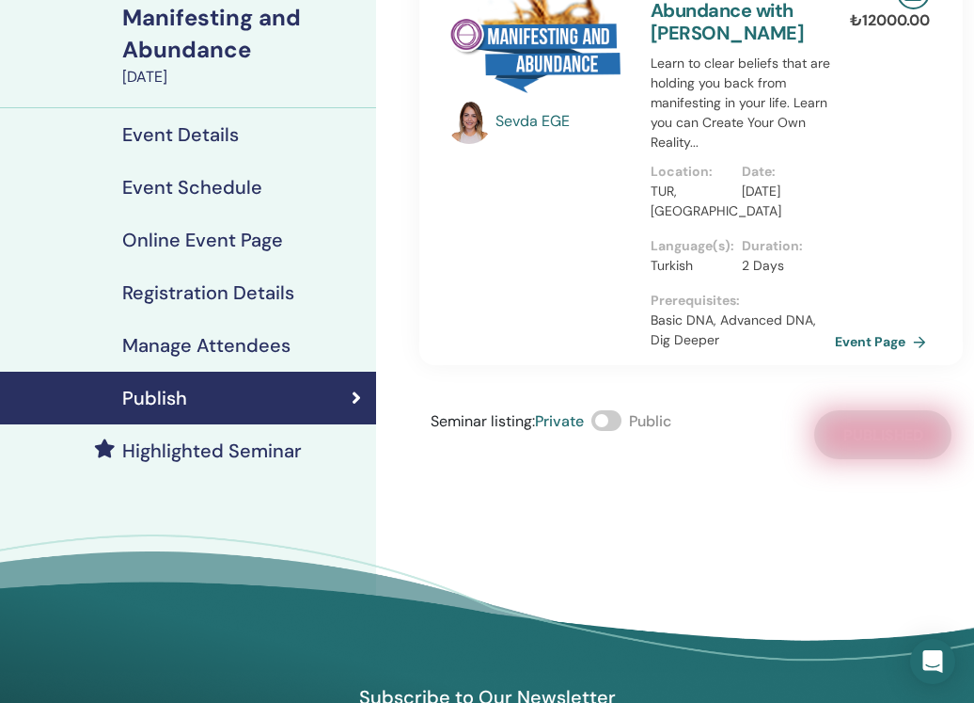
click at [875, 342] on link "Event Page" at bounding box center [884, 341] width 99 height 28
